Goal: Information Seeking & Learning: Understand process/instructions

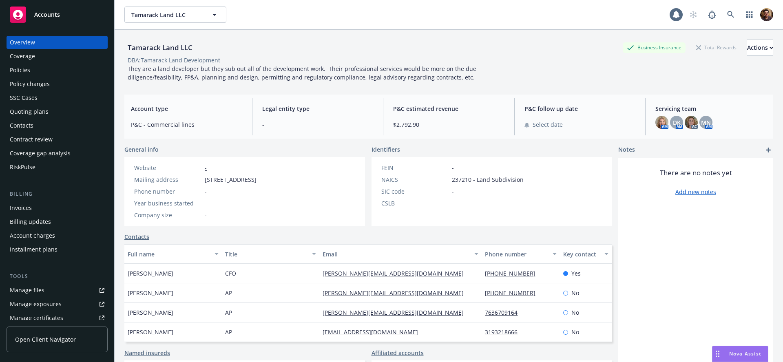
click at [58, 344] on link "Open Client Navigator" at bounding box center [57, 340] width 101 height 26
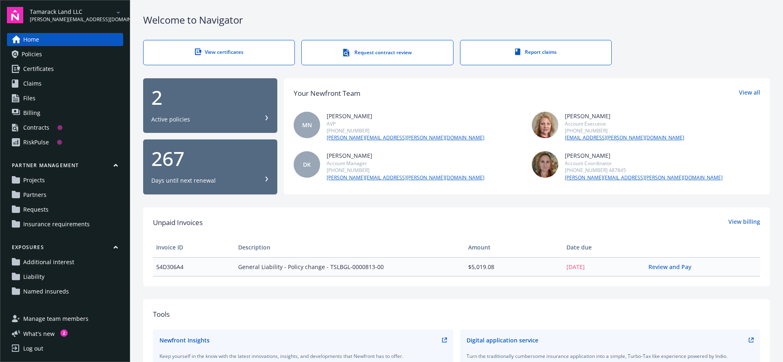
click at [44, 225] on span "Insurance requirements" at bounding box center [56, 224] width 67 height 13
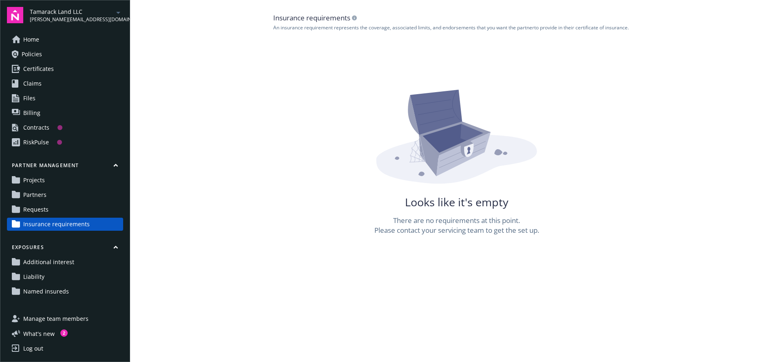
click at [248, 216] on main "Insurance requirements An insurance requirement represents the coverage, associ…" at bounding box center [456, 181] width 653 height 362
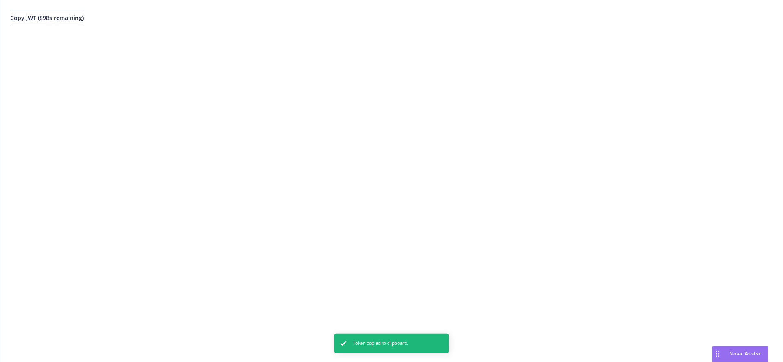
click at [73, 20] on span "Copy JWT ( 898 s remaining)" at bounding box center [46, 18] width 73 height 8
drag, startPoint x: 0, startPoint y: 0, endPoint x: 73, endPoint y: 20, distance: 76.0
click at [73, 20] on span "Copy JWT ( 898 s remaining)" at bounding box center [46, 18] width 73 height 8
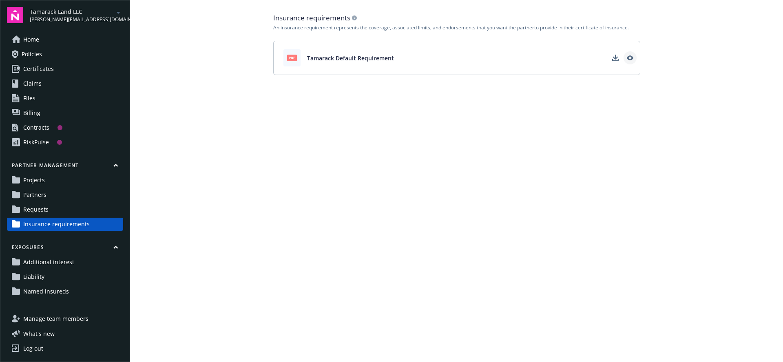
click at [628, 58] on icon "View" at bounding box center [630, 57] width 7 height 5
